Goal: Task Accomplishment & Management: Use online tool/utility

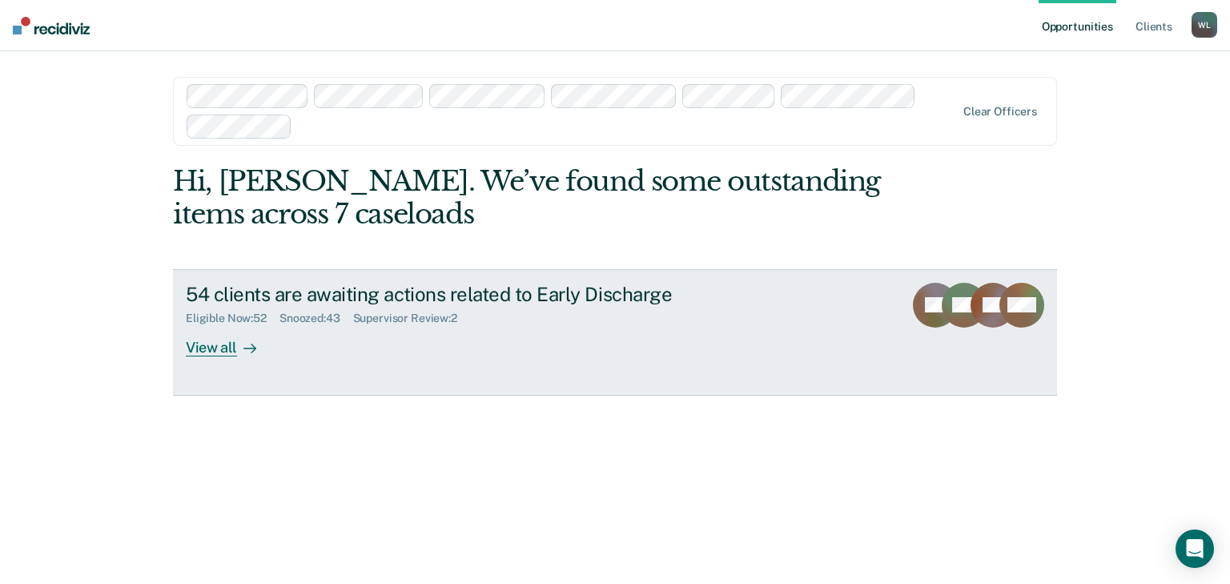
click at [211, 348] on div "View all" at bounding box center [231, 340] width 90 height 31
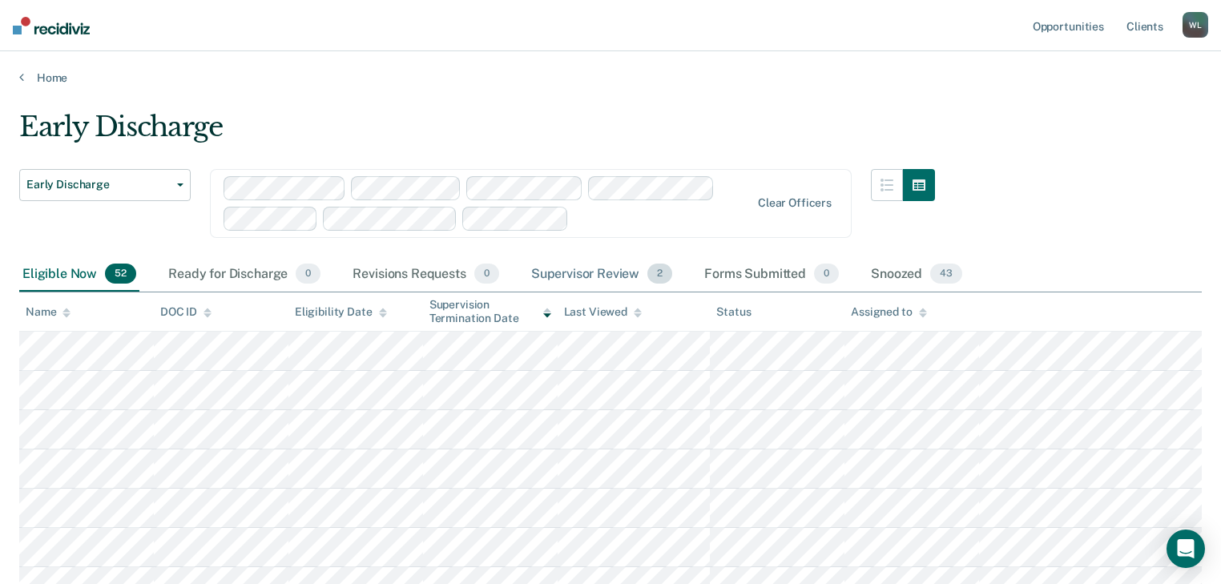
click at [586, 276] on div "Supervisor Review 2" at bounding box center [602, 274] width 148 height 35
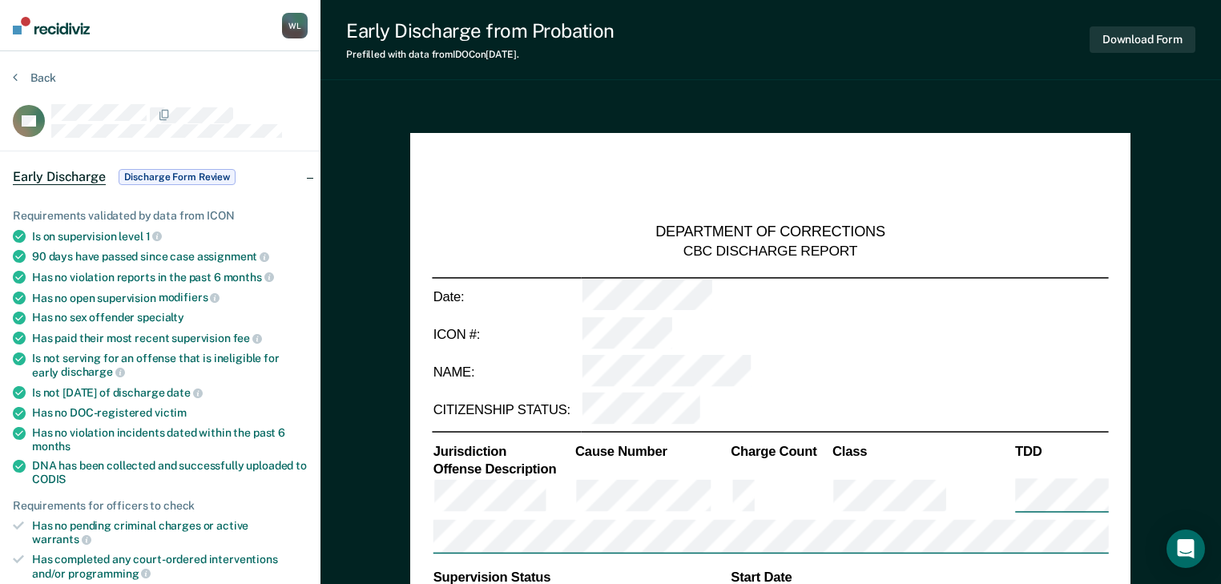
click at [280, 104] on div at bounding box center [179, 114] width 256 height 20
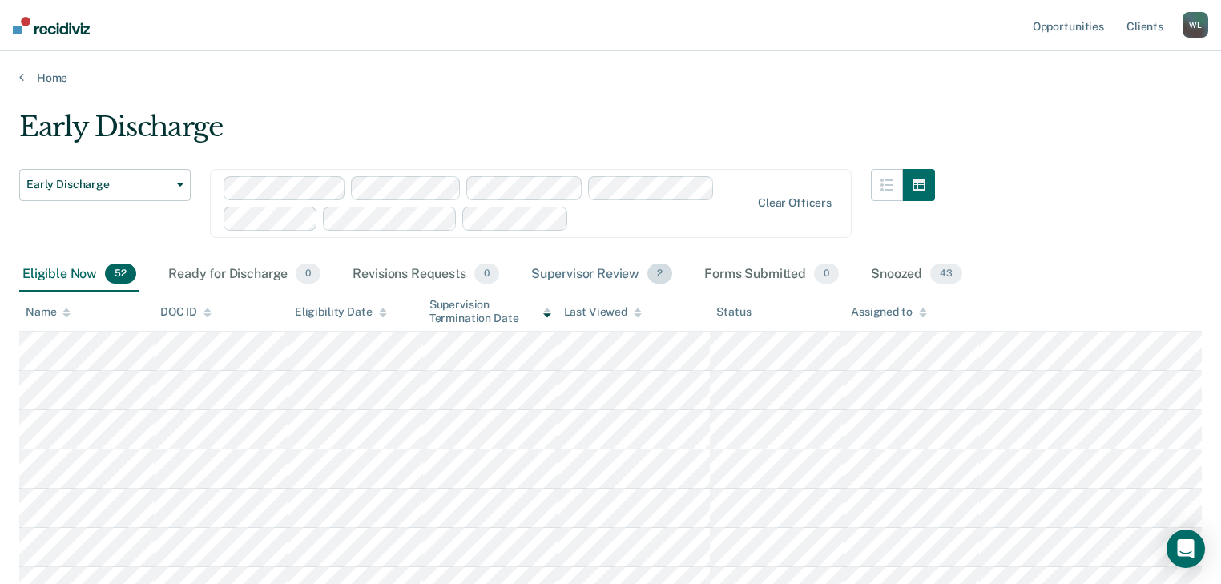
click at [612, 269] on div "Supervisor Review 2" at bounding box center [602, 274] width 148 height 35
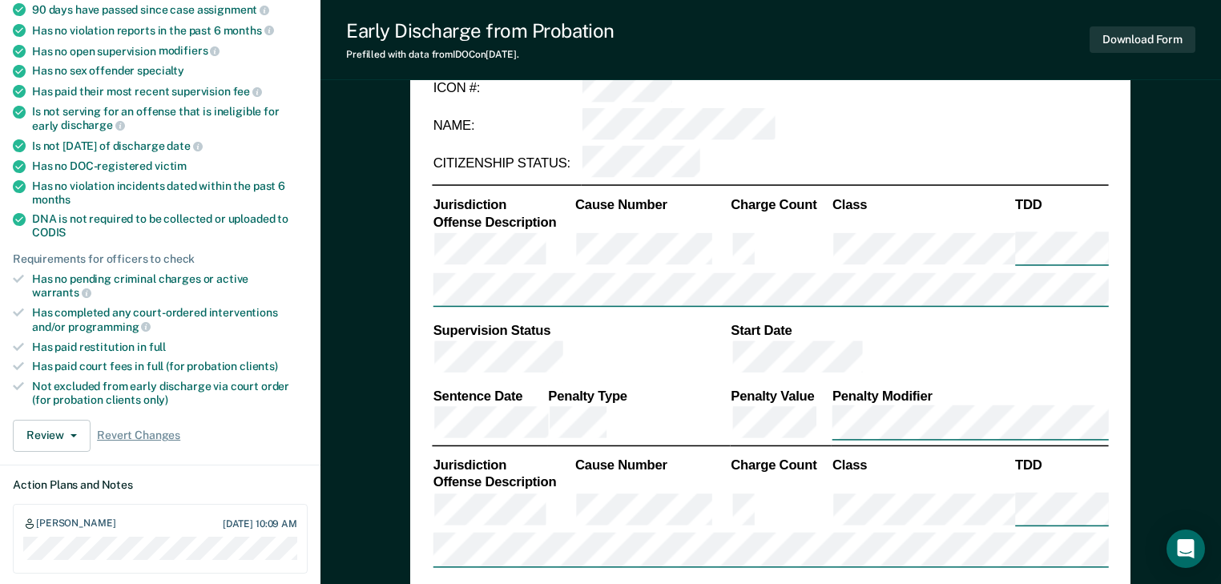
scroll to position [320, 0]
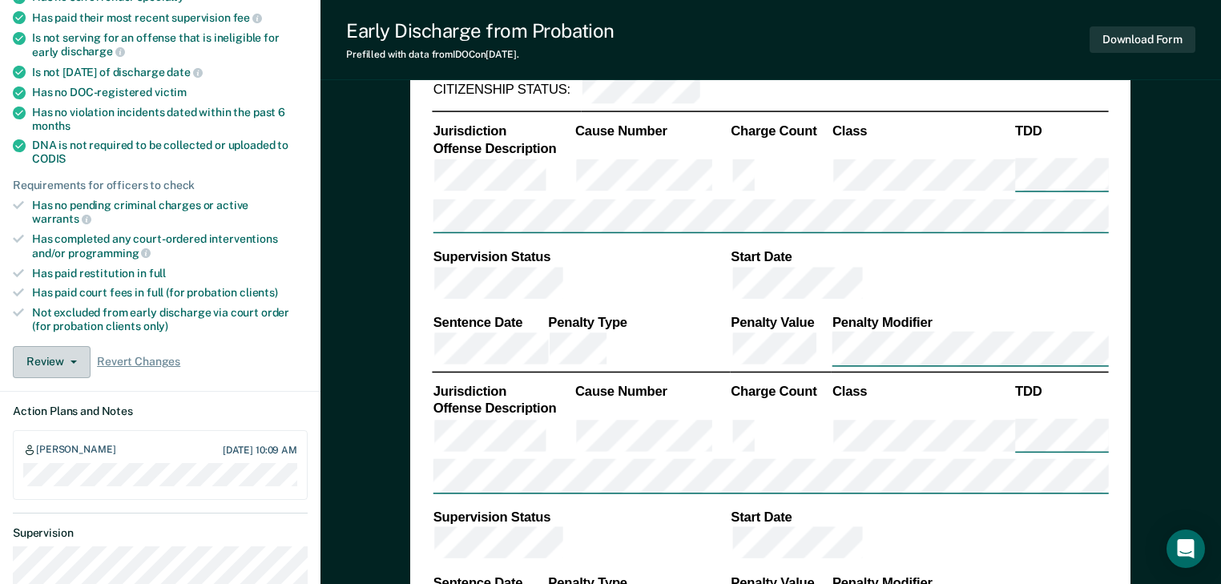
click at [75, 346] on button "Review" at bounding box center [52, 362] width 78 height 32
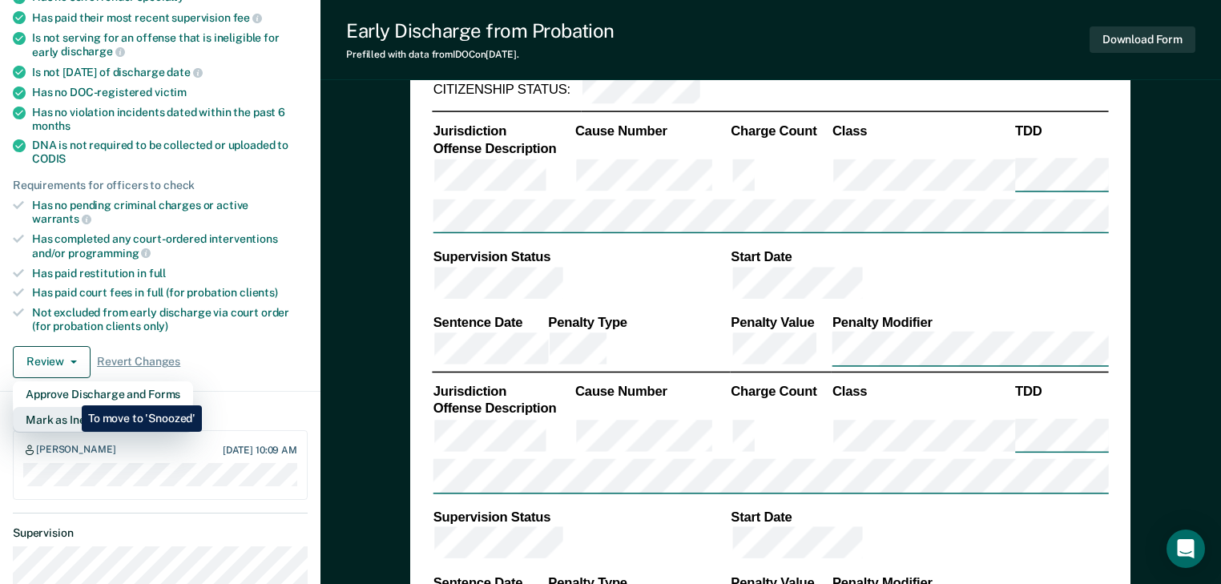
click at [70, 407] on button "Mark as Ineligible" at bounding box center [103, 420] width 180 height 26
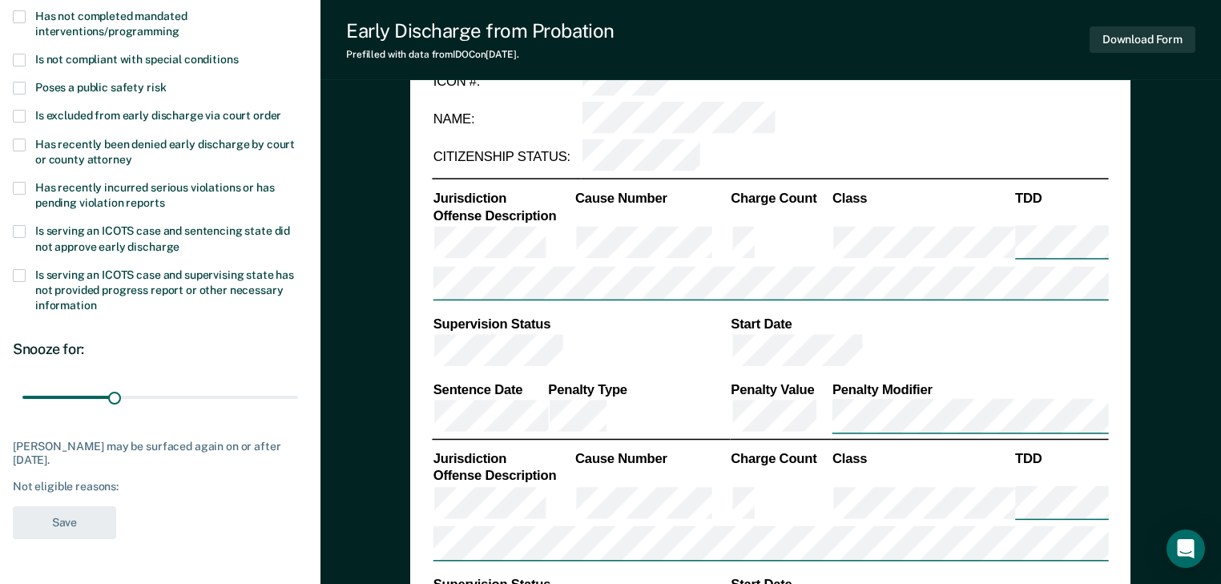
scroll to position [64, 0]
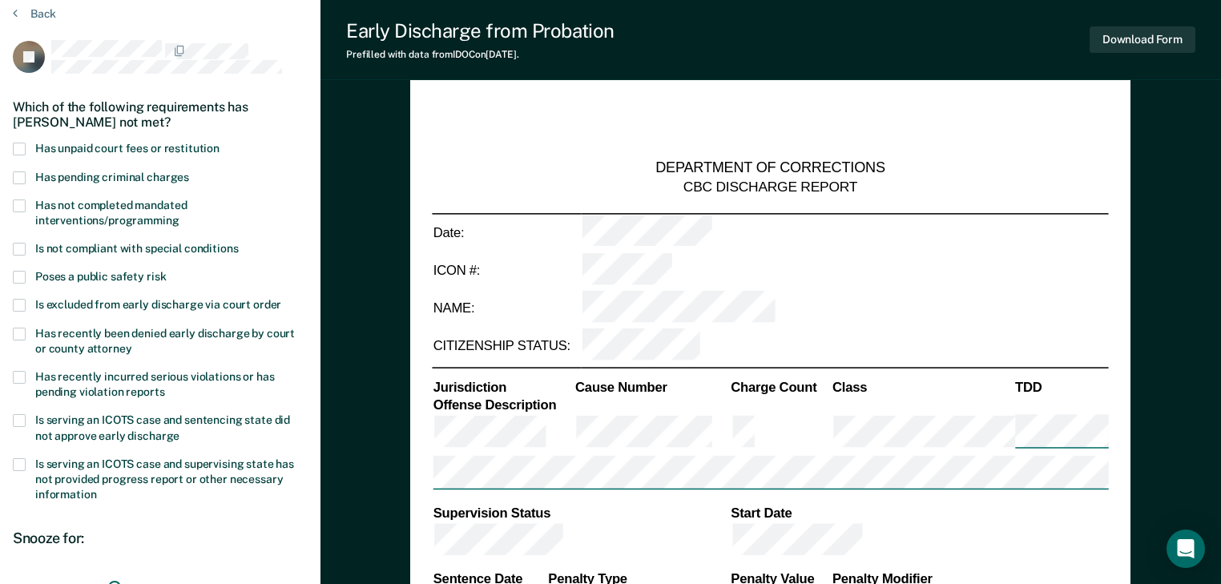
click at [21, 143] on span at bounding box center [19, 149] width 13 height 13
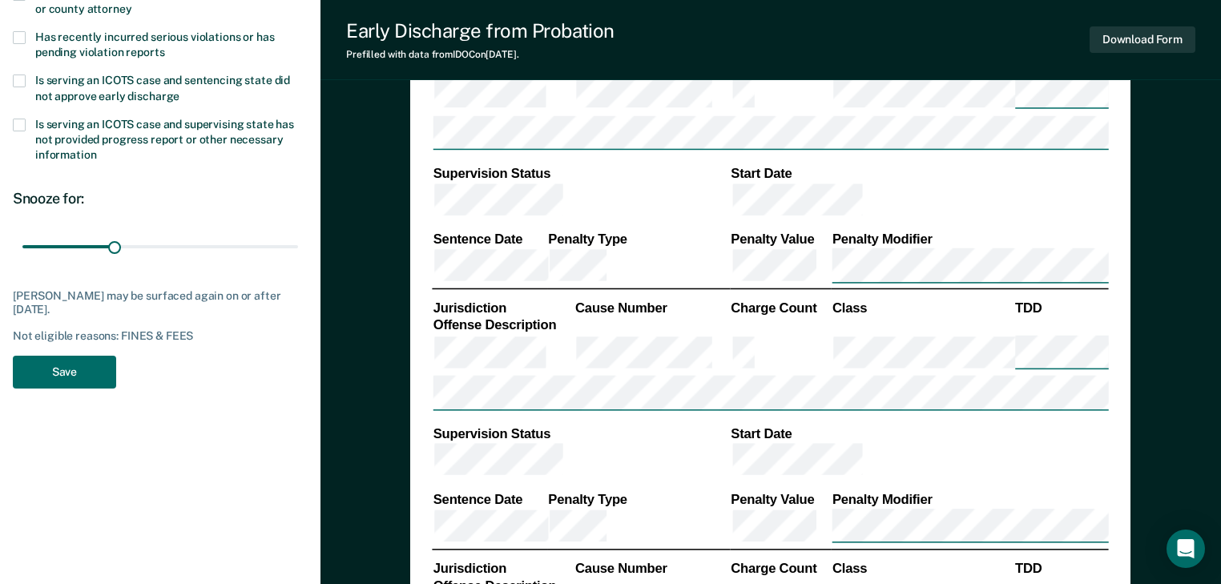
scroll to position [449, 0]
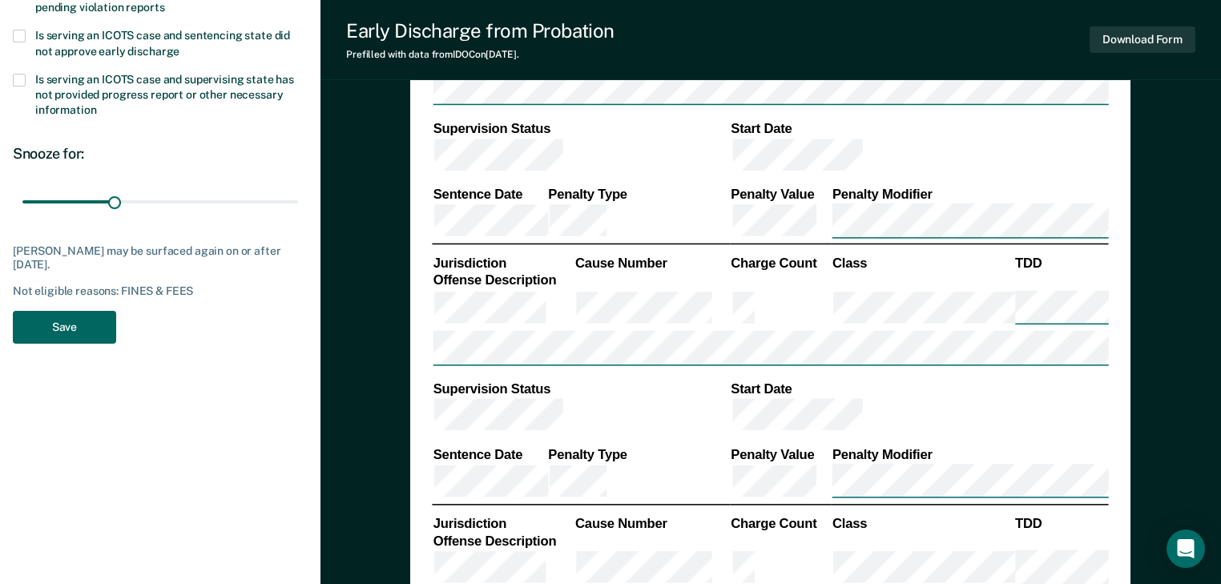
click at [78, 324] on button "Save" at bounding box center [64, 327] width 103 height 33
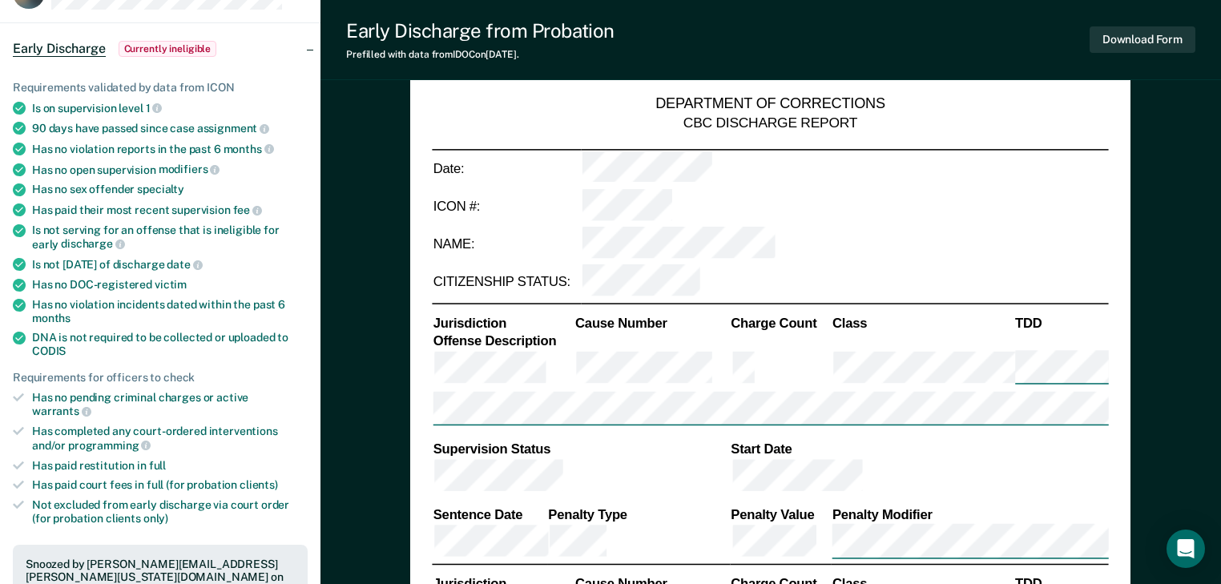
scroll to position [0, 0]
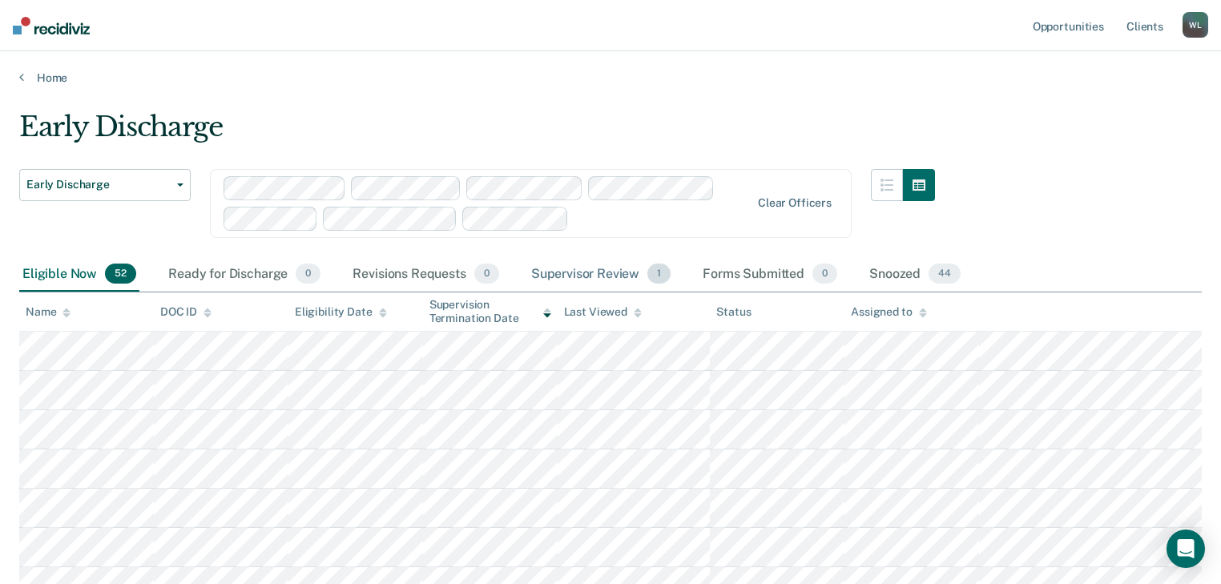
click at [580, 271] on div "Supervisor Review 1" at bounding box center [601, 274] width 147 height 35
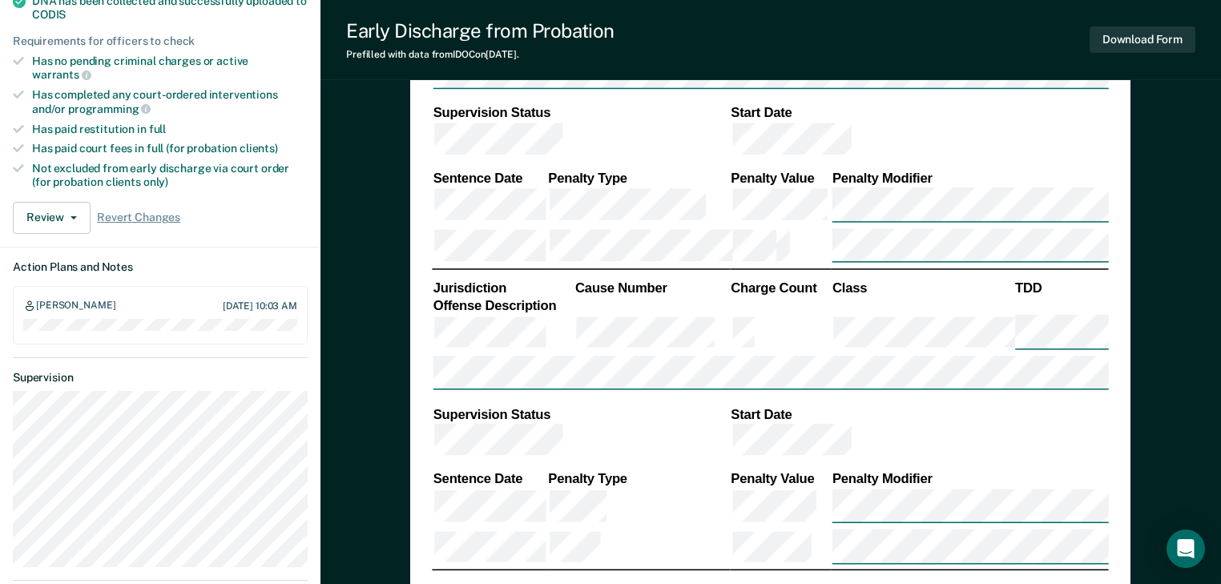
type textarea "x"
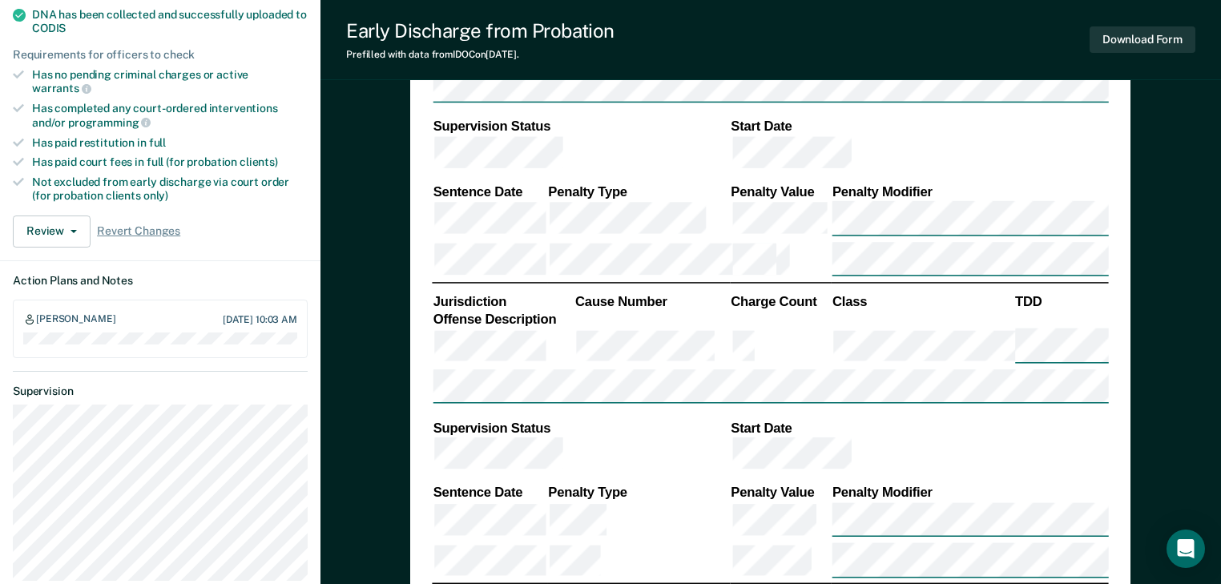
scroll to position [442, 0]
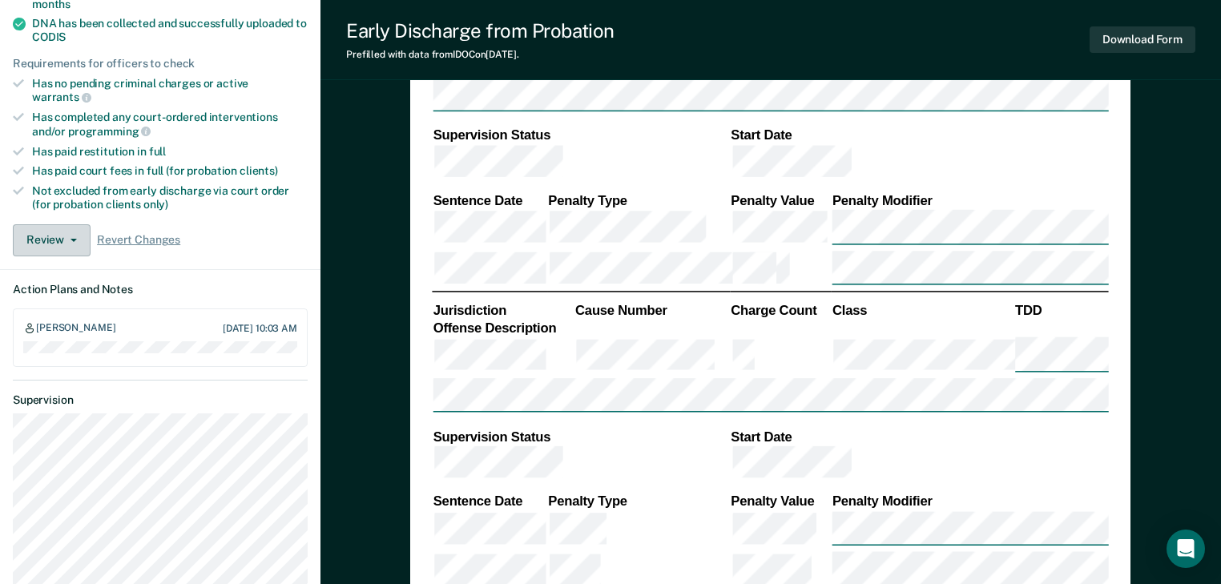
click at [74, 224] on button "Review" at bounding box center [52, 240] width 78 height 32
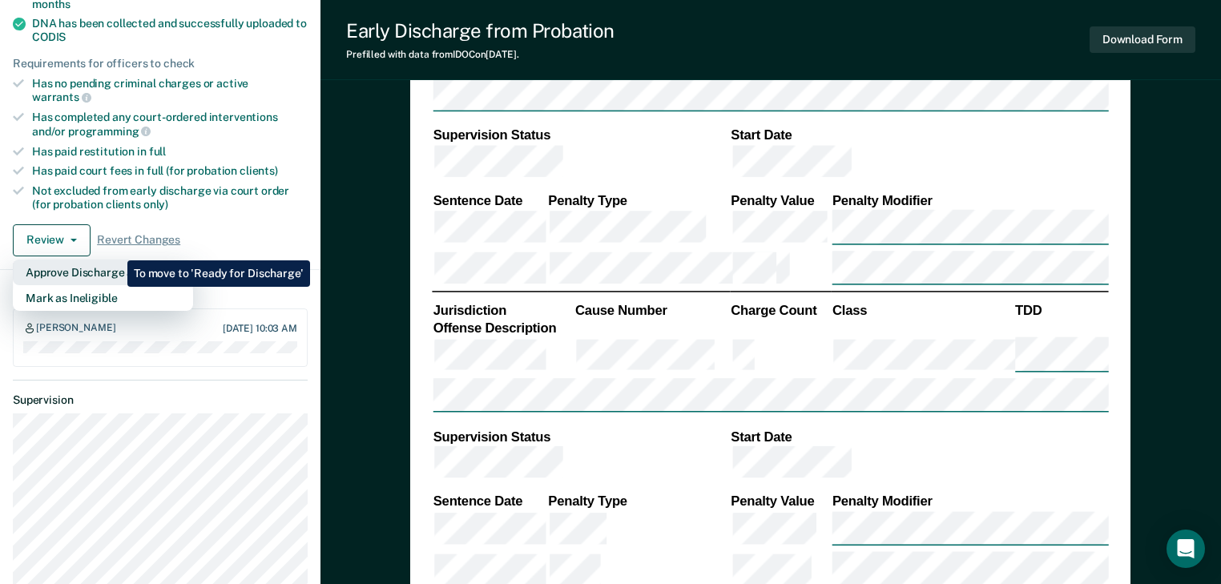
click at [115, 259] on button "Approve Discharge and Forms" at bounding box center [103, 272] width 180 height 26
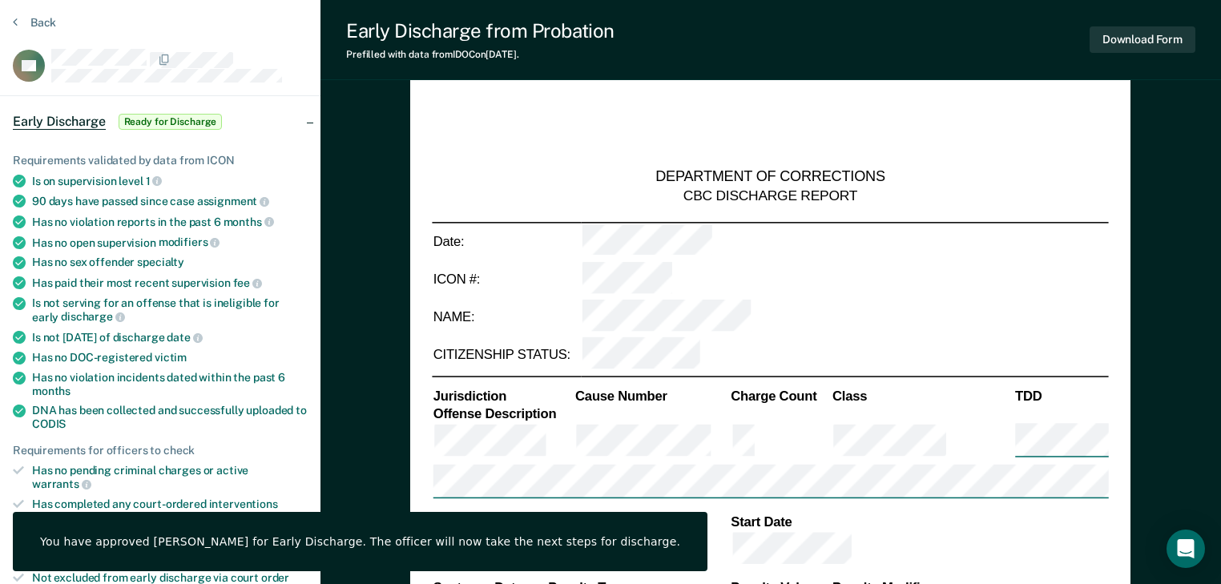
scroll to position [0, 0]
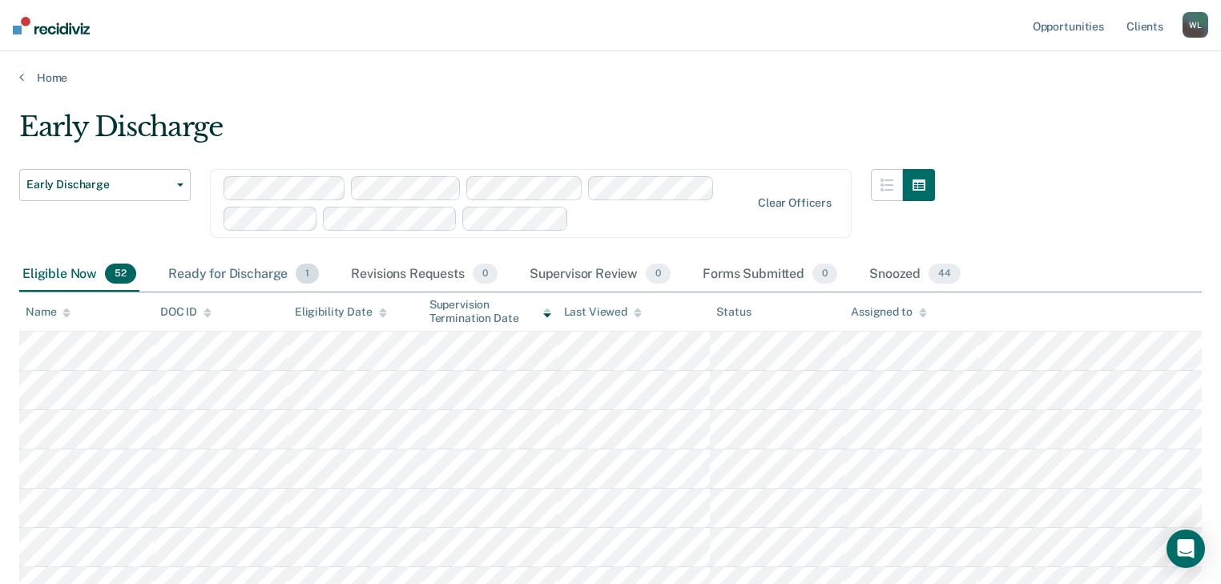
click at [215, 268] on div "Ready for Discharge 1" at bounding box center [243, 274] width 157 height 35
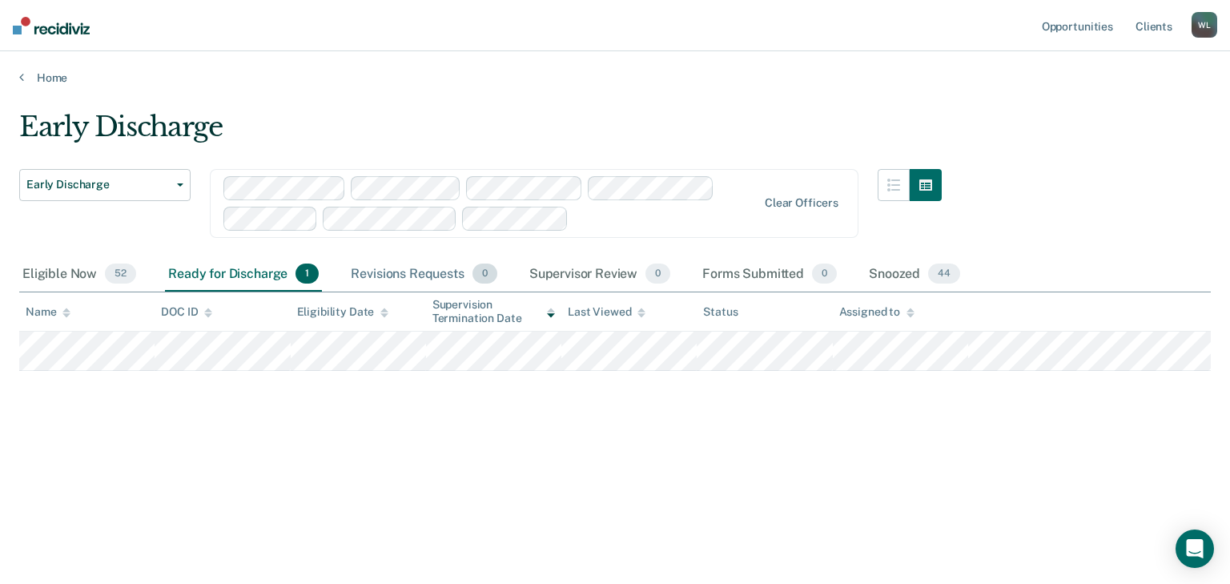
click at [436, 273] on div "Revisions Requests 0" at bounding box center [424, 274] width 152 height 35
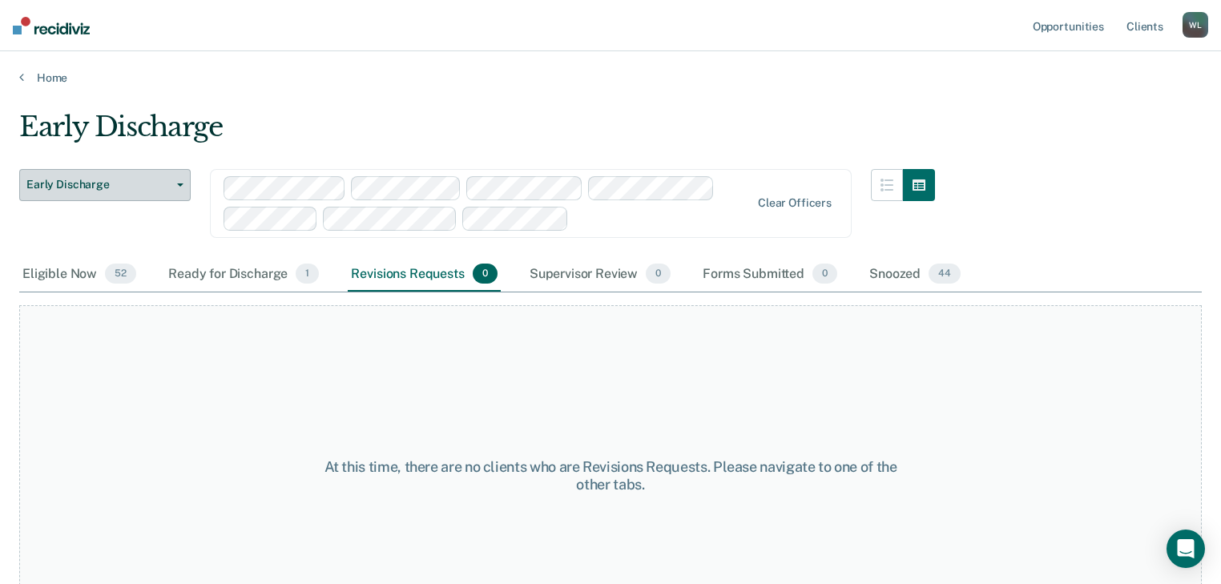
click at [163, 188] on span "Early Discharge" at bounding box center [98, 185] width 144 height 14
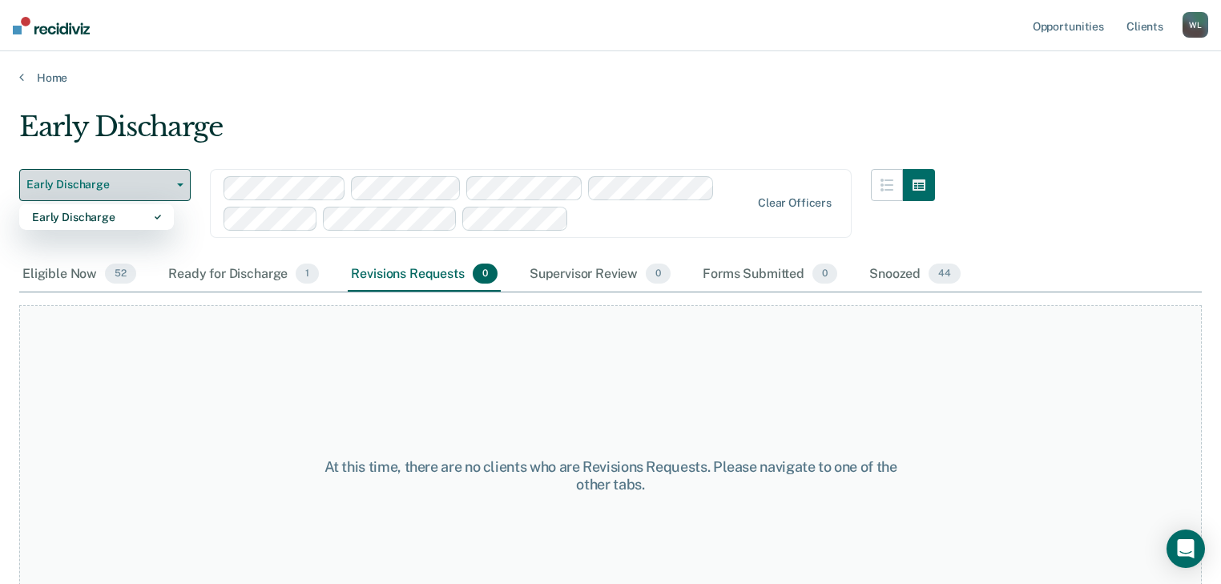
click at [163, 188] on span "Early Discharge" at bounding box center [98, 185] width 144 height 14
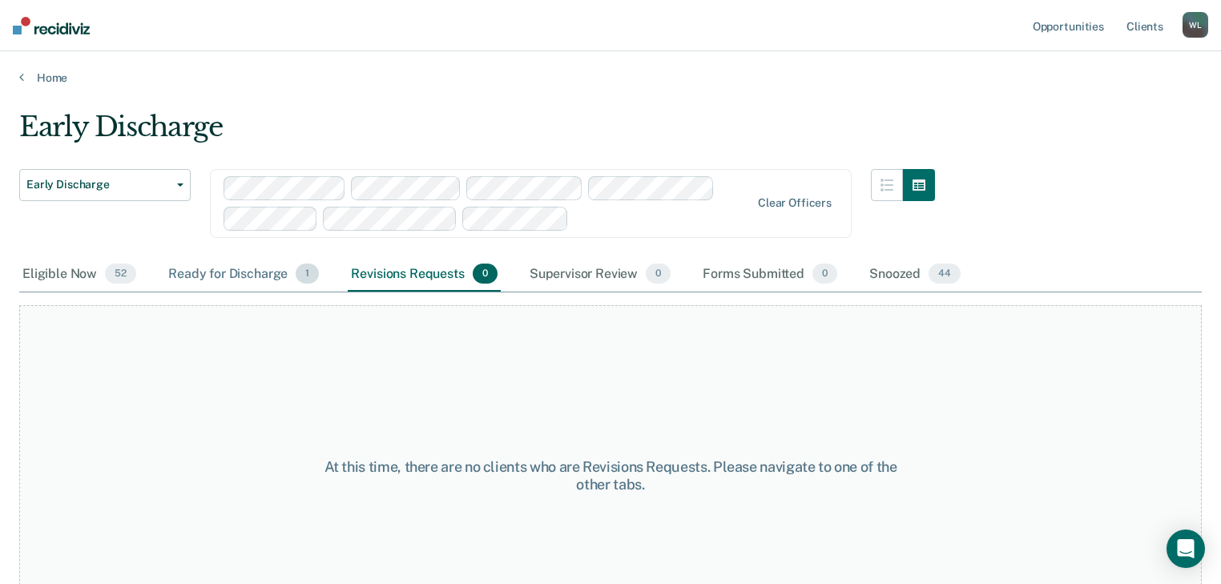
drag, startPoint x: 70, startPoint y: 278, endPoint x: 186, endPoint y: 288, distance: 115.8
click at [70, 278] on div "Eligible Now 52" at bounding box center [79, 274] width 120 height 35
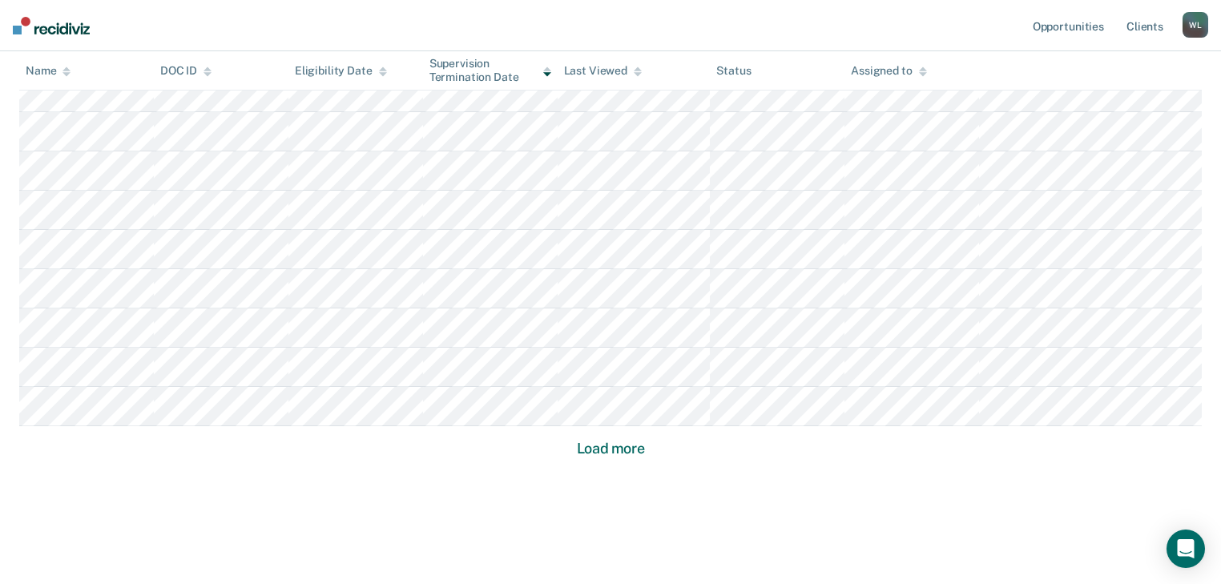
scroll to position [1096, 0]
click at [591, 432] on button "Load more" at bounding box center [611, 435] width 78 height 19
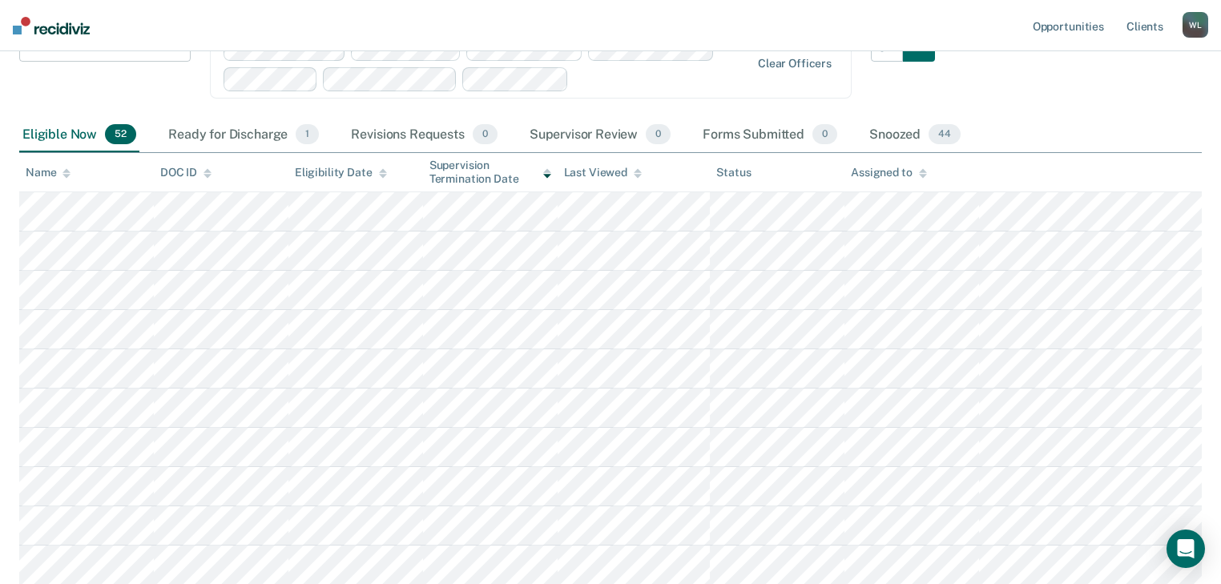
scroll to position [0, 0]
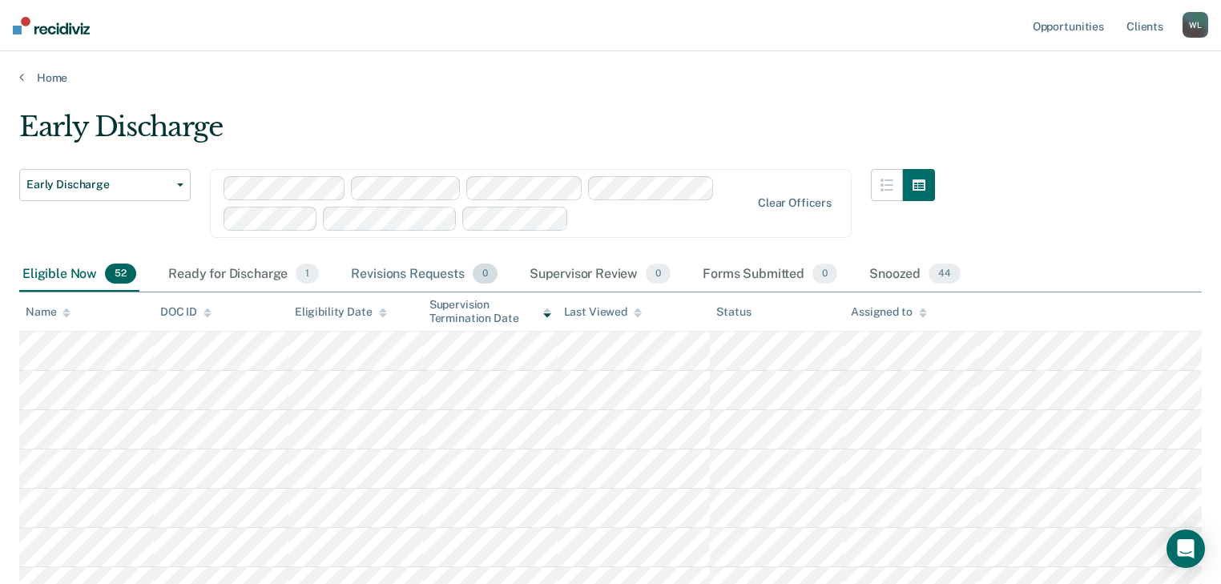
click at [405, 269] on div "Revisions Requests 0" at bounding box center [424, 274] width 152 height 35
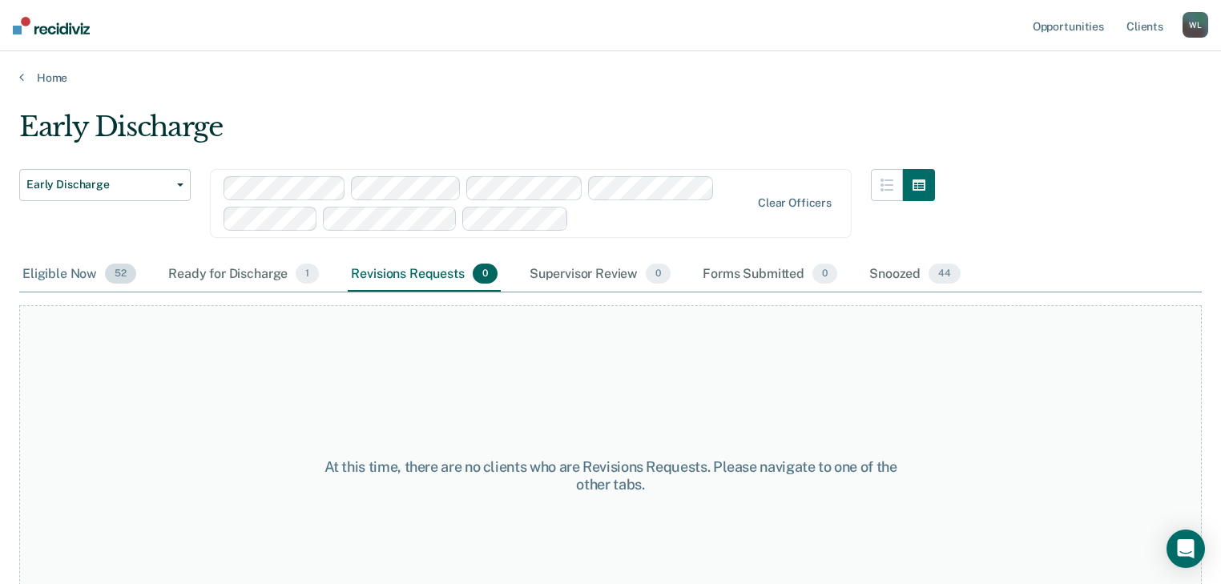
click at [68, 279] on div "Eligible Now 52" at bounding box center [79, 274] width 120 height 35
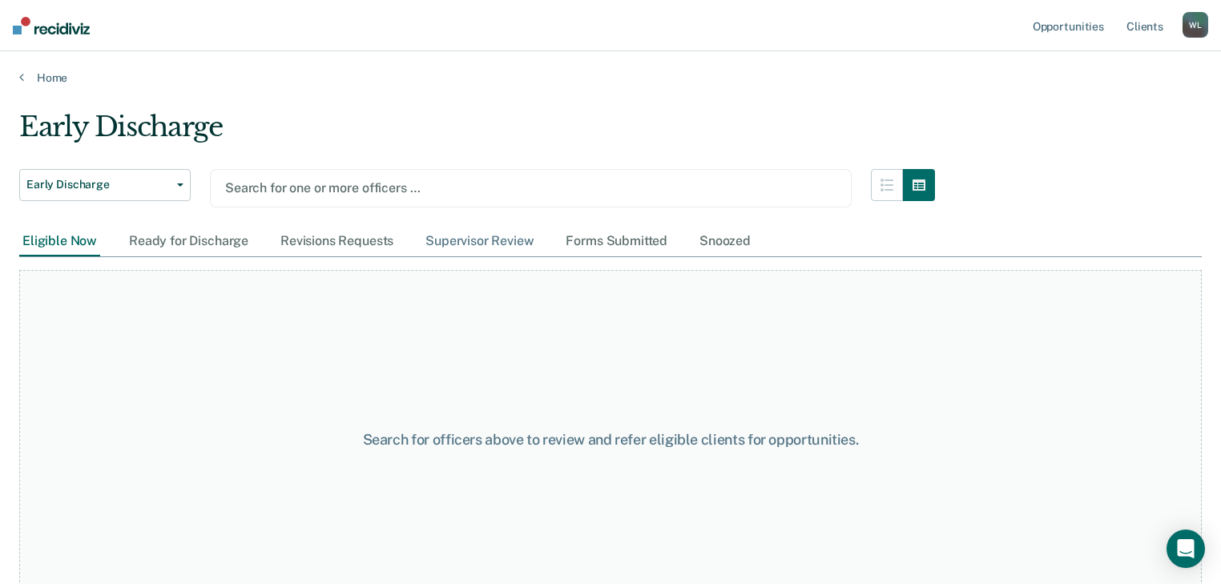
click at [475, 237] on div "Supervisor Review" at bounding box center [479, 242] width 115 height 30
drag, startPoint x: 55, startPoint y: 241, endPoint x: 75, endPoint y: 239, distance: 20.2
click at [56, 241] on div "Eligible Now" at bounding box center [59, 242] width 81 height 30
click at [192, 241] on div "Ready for Discharge" at bounding box center [189, 242] width 126 height 30
click at [317, 238] on div "Revisions Requests" at bounding box center [336, 242] width 119 height 30
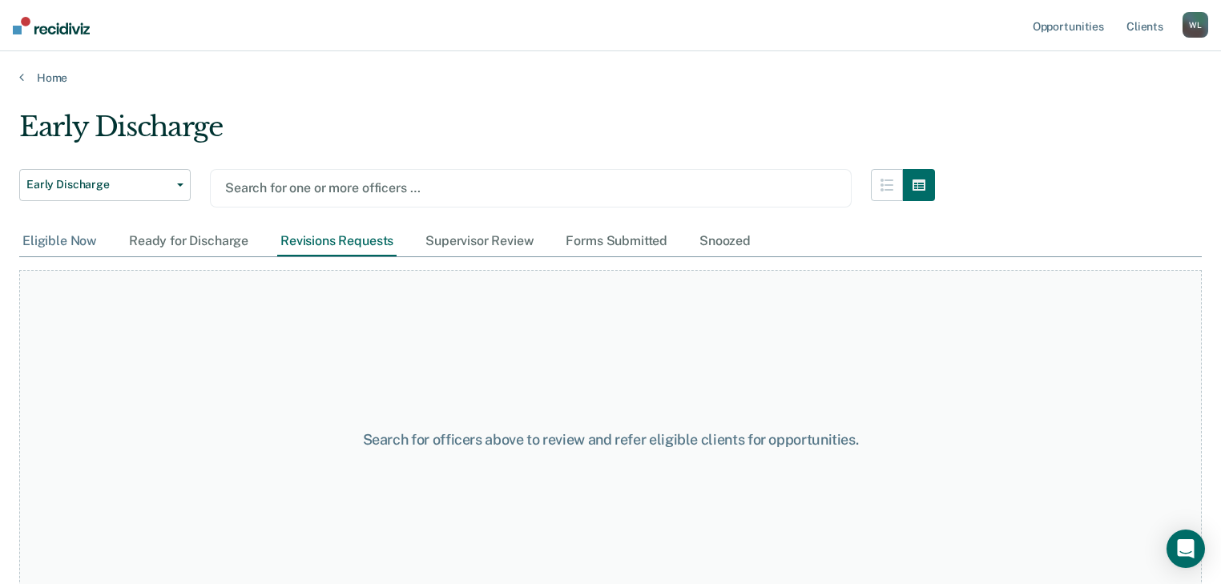
click at [58, 235] on div "Eligible Now" at bounding box center [59, 242] width 81 height 30
click at [676, 183] on div at bounding box center [530, 188] width 611 height 18
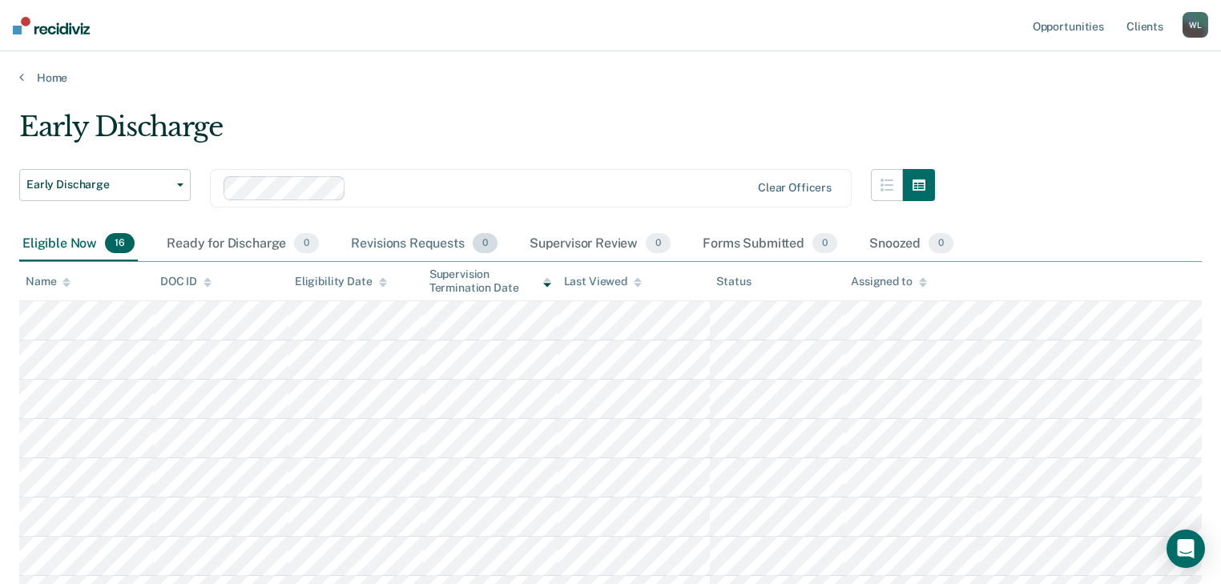
click at [416, 244] on div "Revisions Requests 0" at bounding box center [424, 244] width 152 height 35
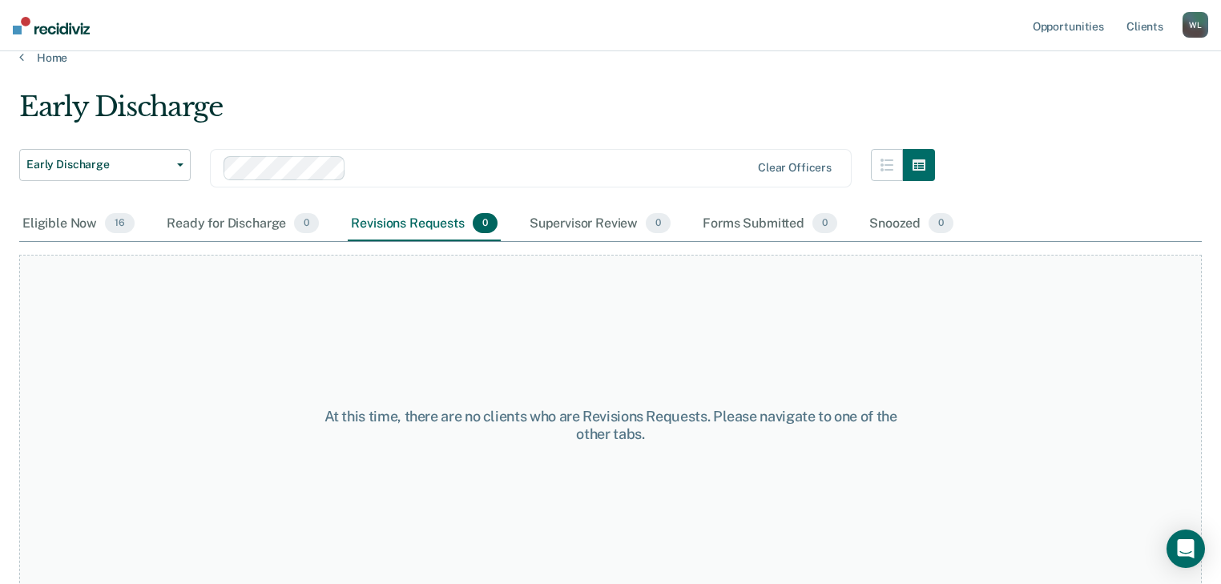
scroll to position [30, 0]
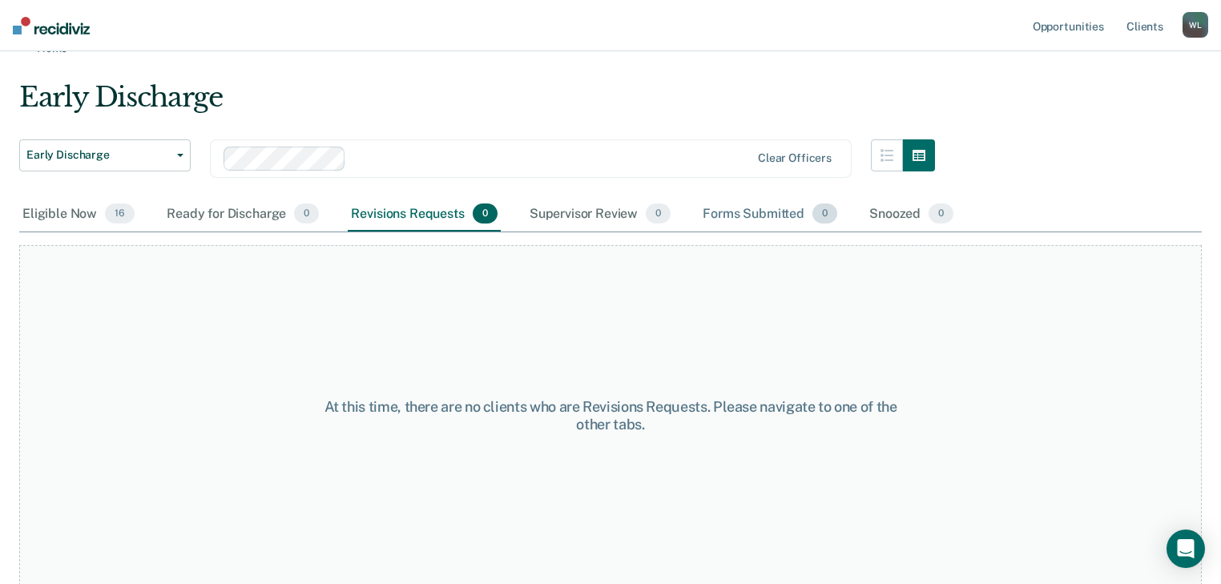
click at [769, 215] on div "Forms Submitted 0" at bounding box center [769, 214] width 141 height 35
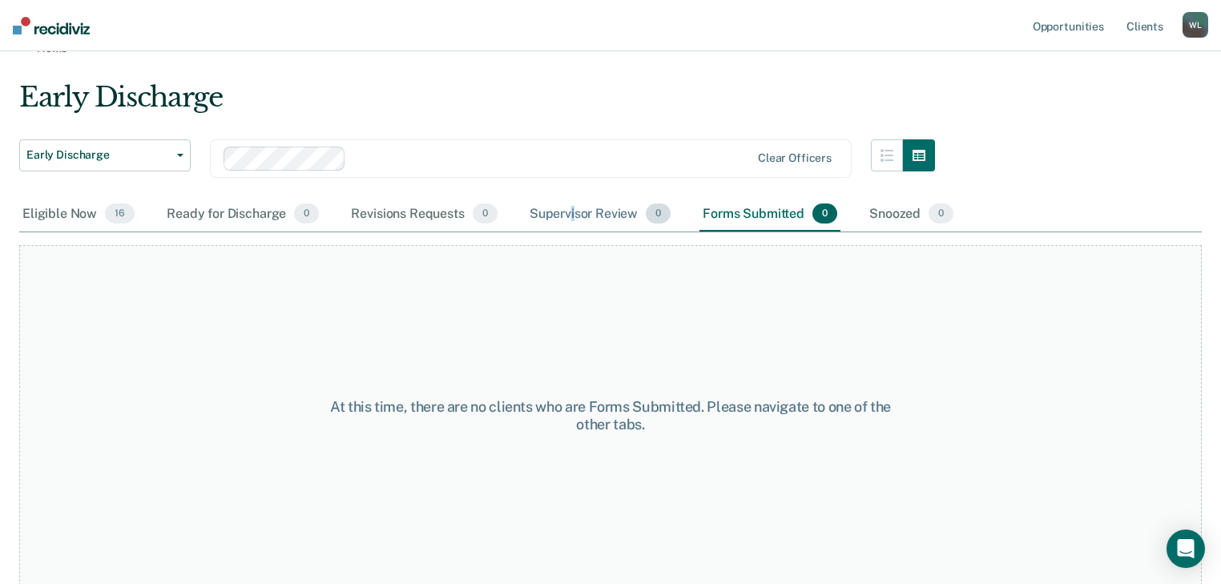
click at [570, 215] on div "Supervisor Review 0" at bounding box center [600, 214] width 148 height 35
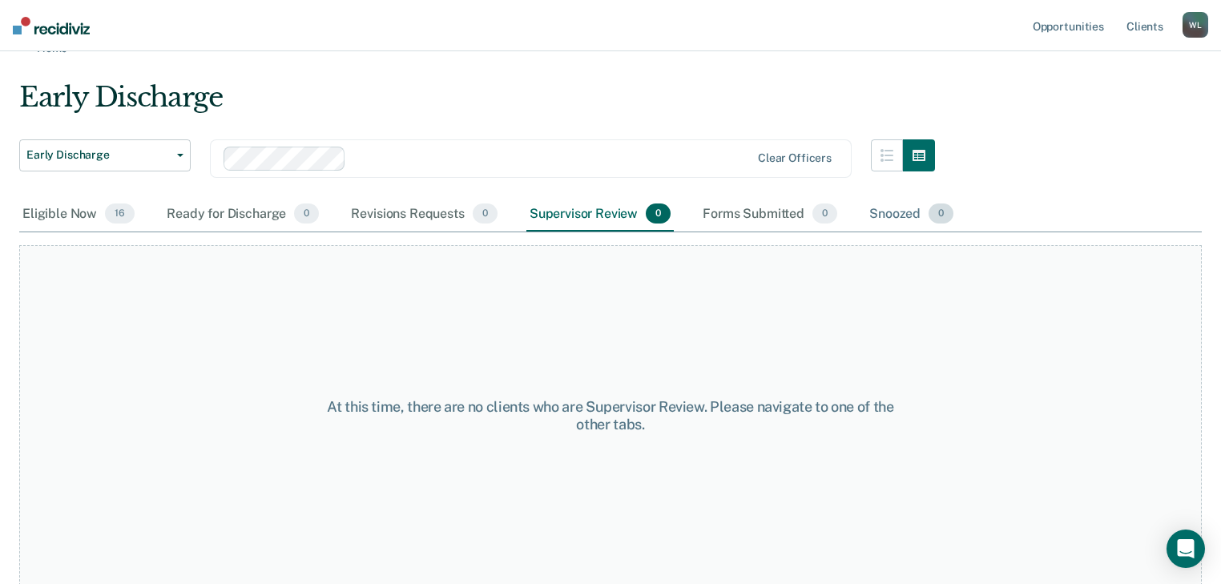
click at [887, 212] on div "Snoozed 0" at bounding box center [911, 214] width 91 height 35
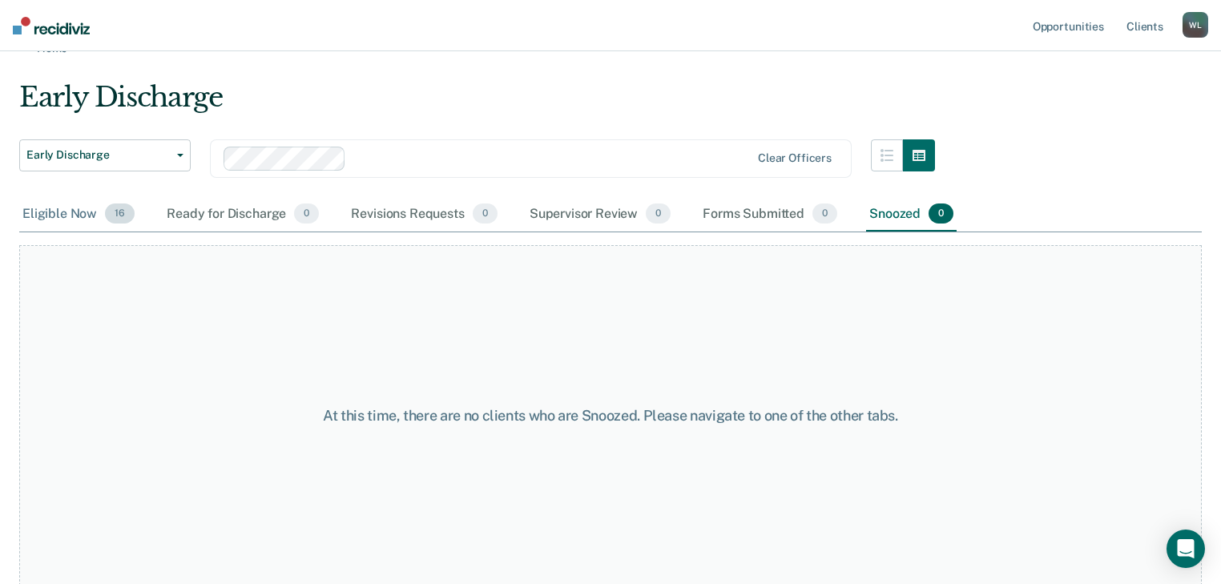
click at [54, 206] on div "Eligible Now 16" at bounding box center [78, 214] width 119 height 35
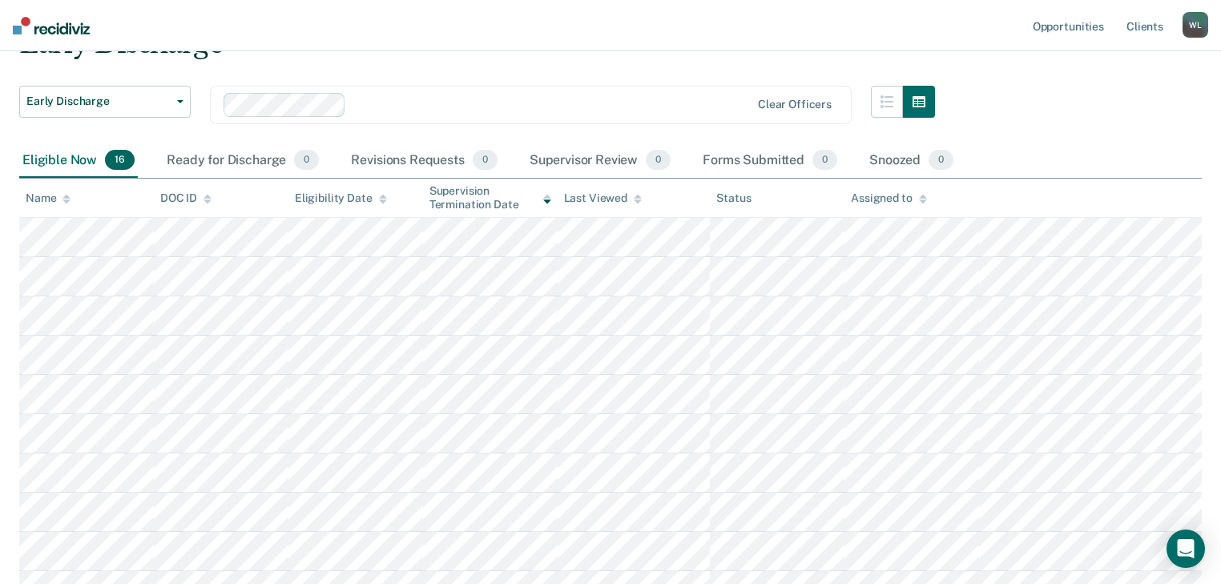
scroll to position [10, 0]
